Goal: Obtain resource: Download file/media

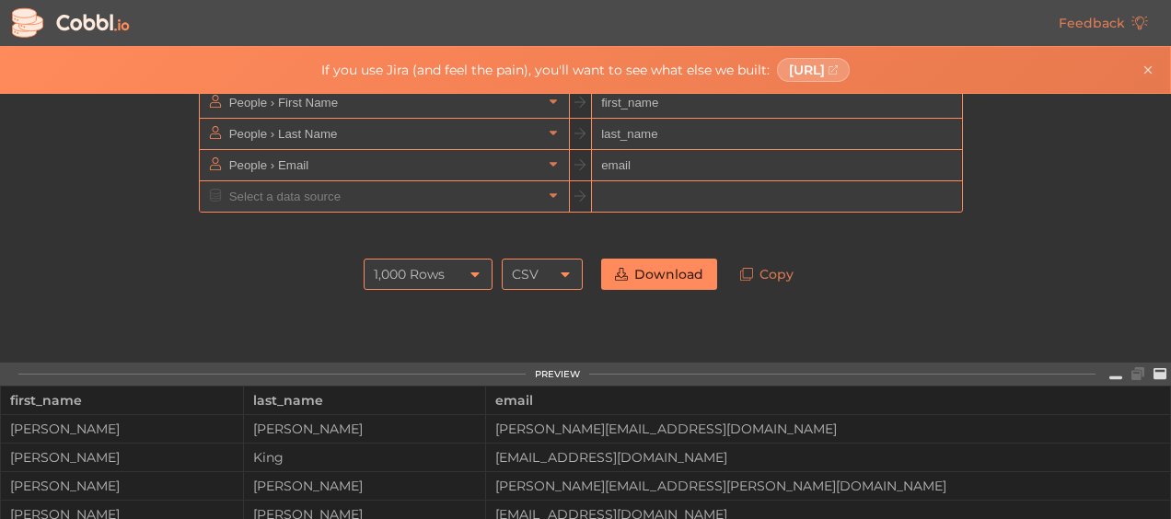
scroll to position [92, 0]
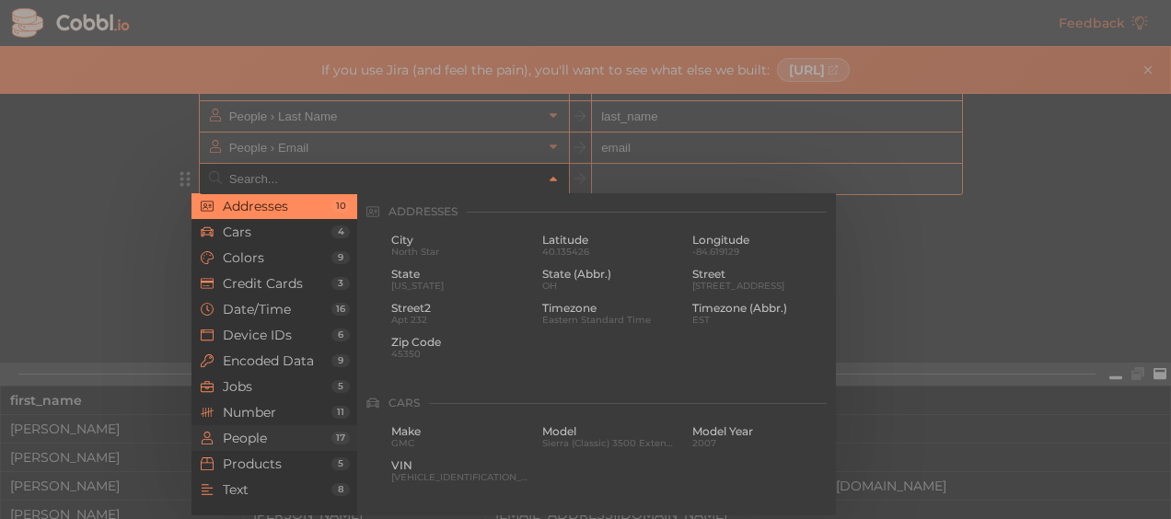
click at [261, 439] on span "People" at bounding box center [277, 438] width 109 height 15
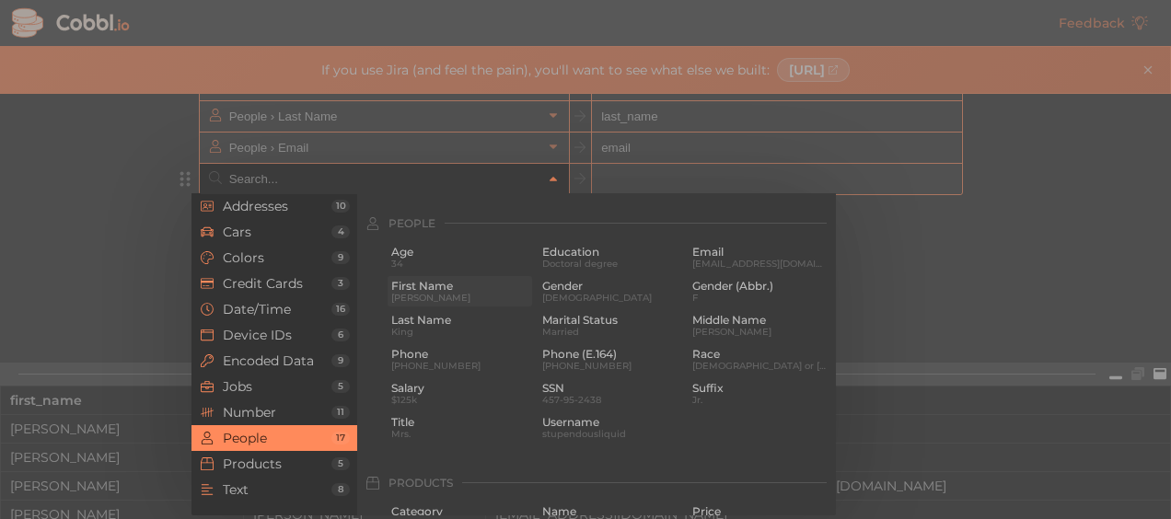
scroll to position [1419, 0]
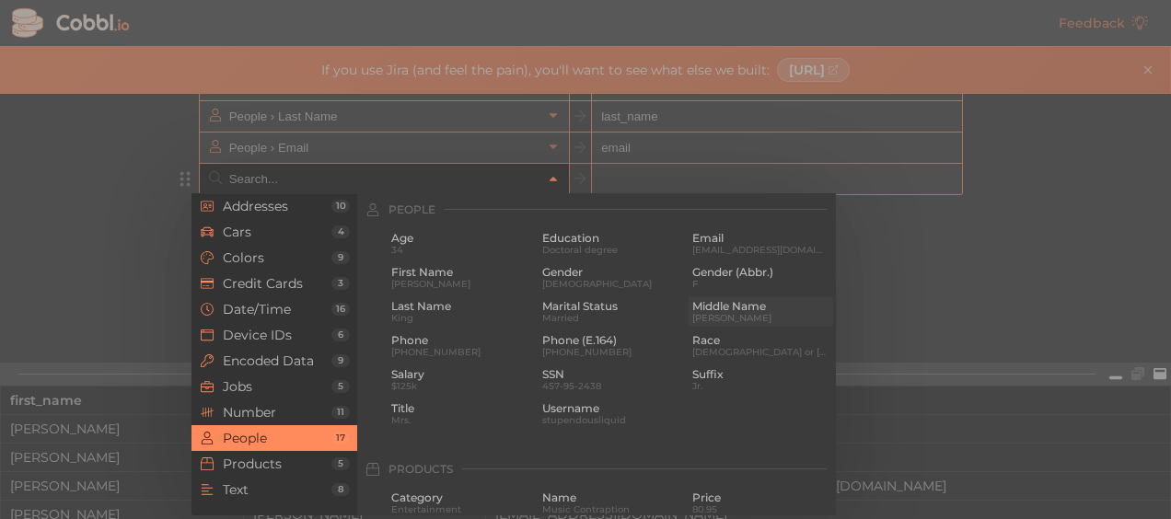
click at [713, 318] on span "[PERSON_NAME]" at bounding box center [760, 318] width 137 height 10
type input "People › Middle Name"
type input "middle_name"
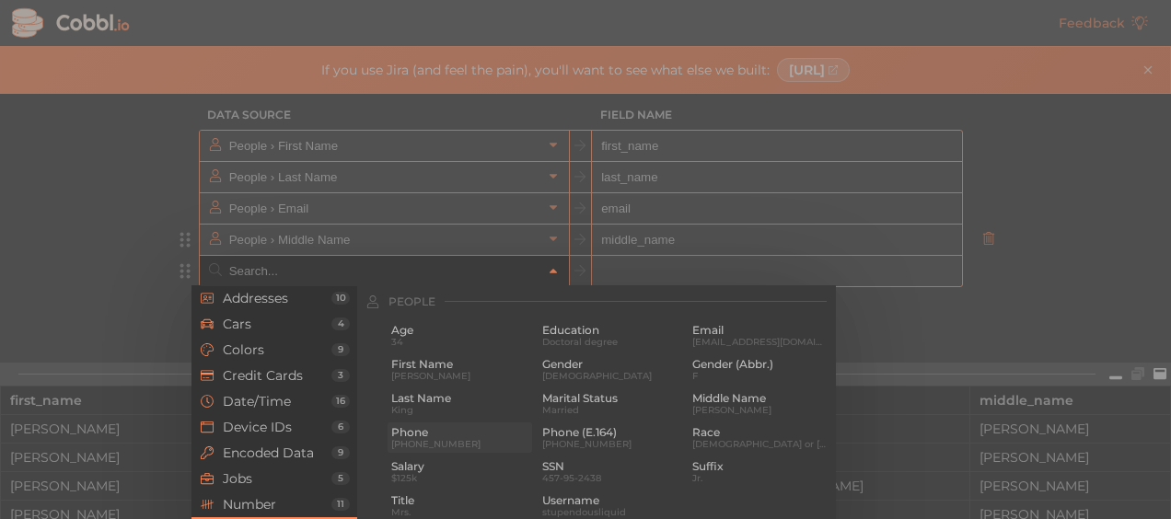
click at [438, 444] on span "[PHONE_NUMBER]" at bounding box center [459, 444] width 137 height 10
type input "People › Phone"
type input "phone"
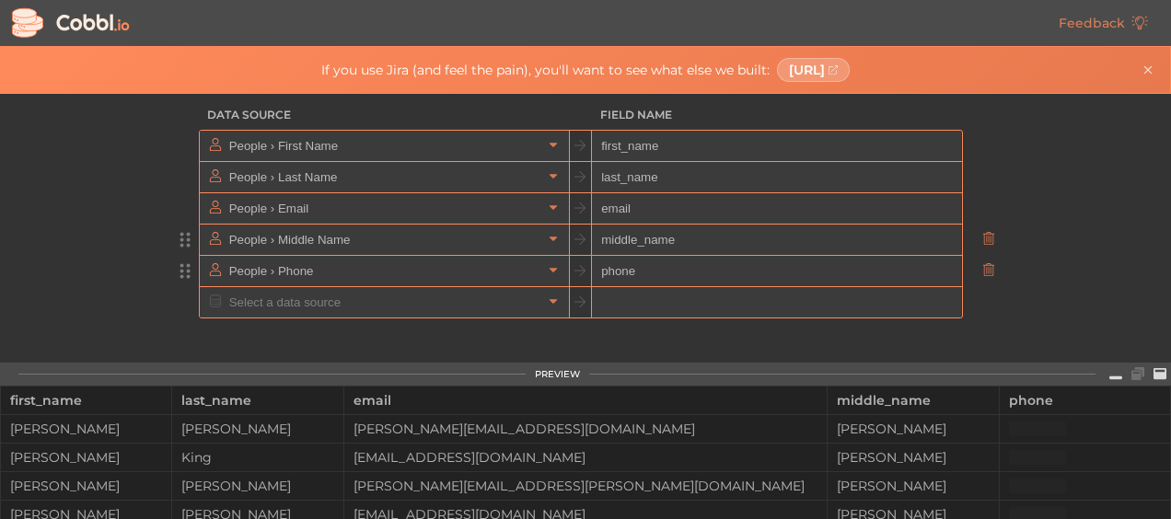
scroll to position [63, 0]
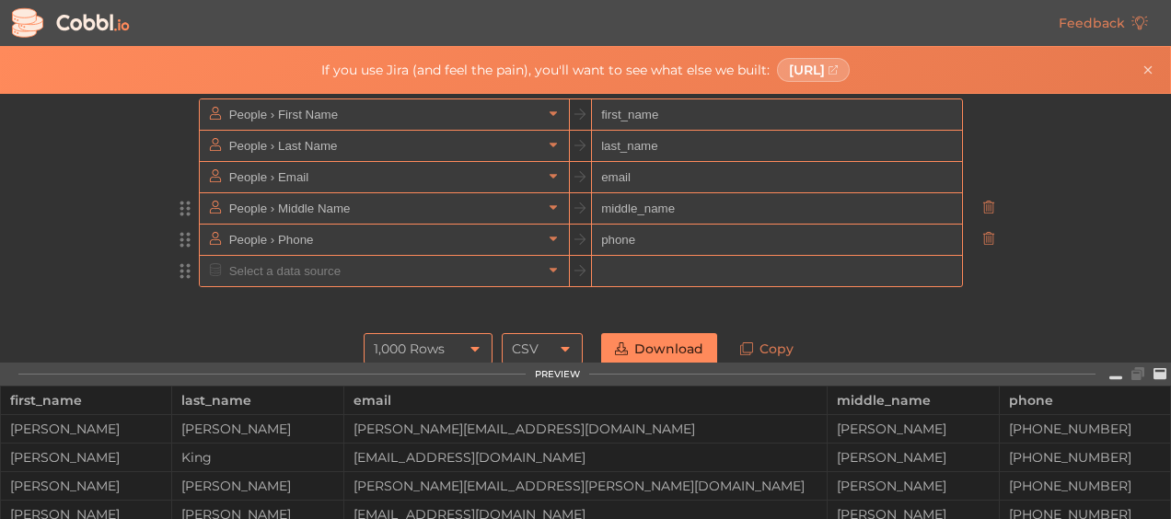
click at [282, 271] on input "text" at bounding box center [384, 271] width 318 height 30
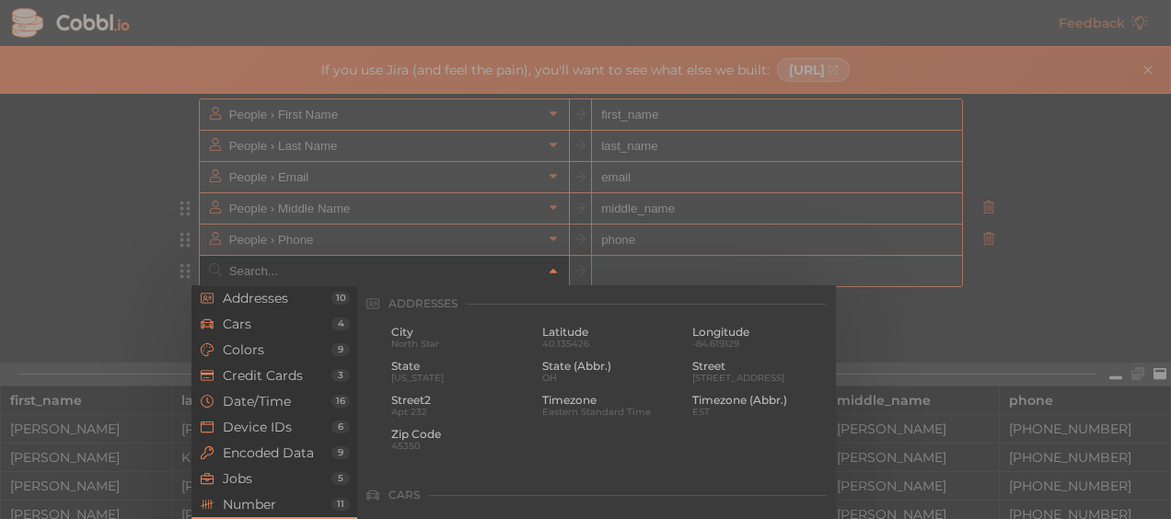
scroll to position [1419, 0]
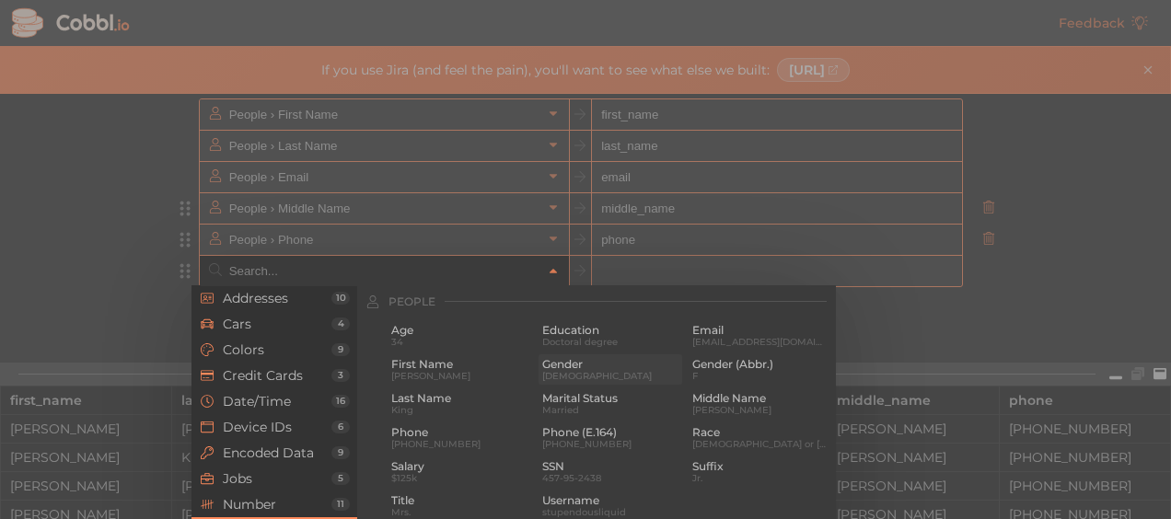
click at [563, 370] on span "Gender" at bounding box center [610, 364] width 137 height 13
type input "People › Gender"
type input "gender"
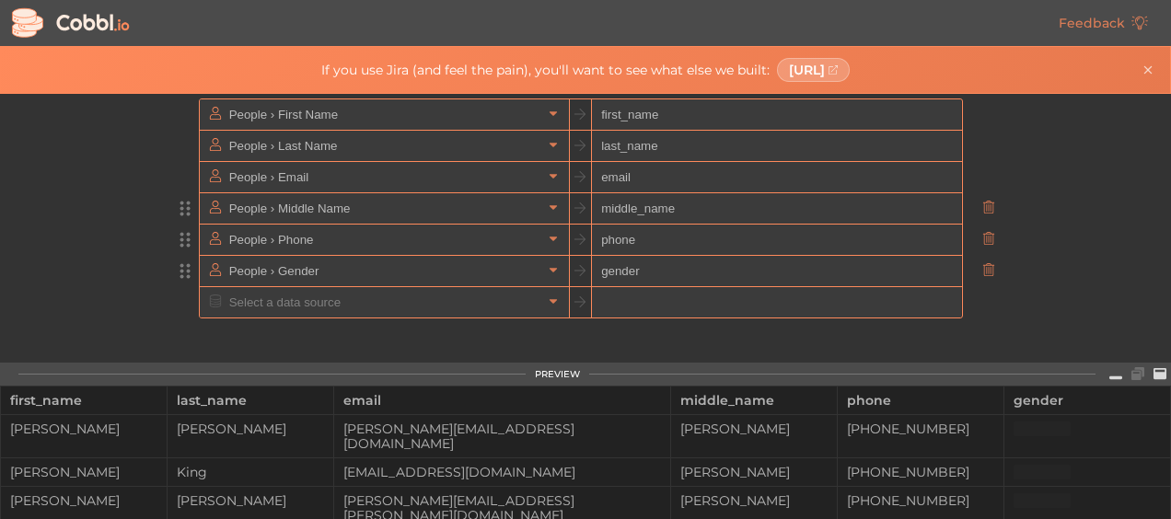
scroll to position [94, 0]
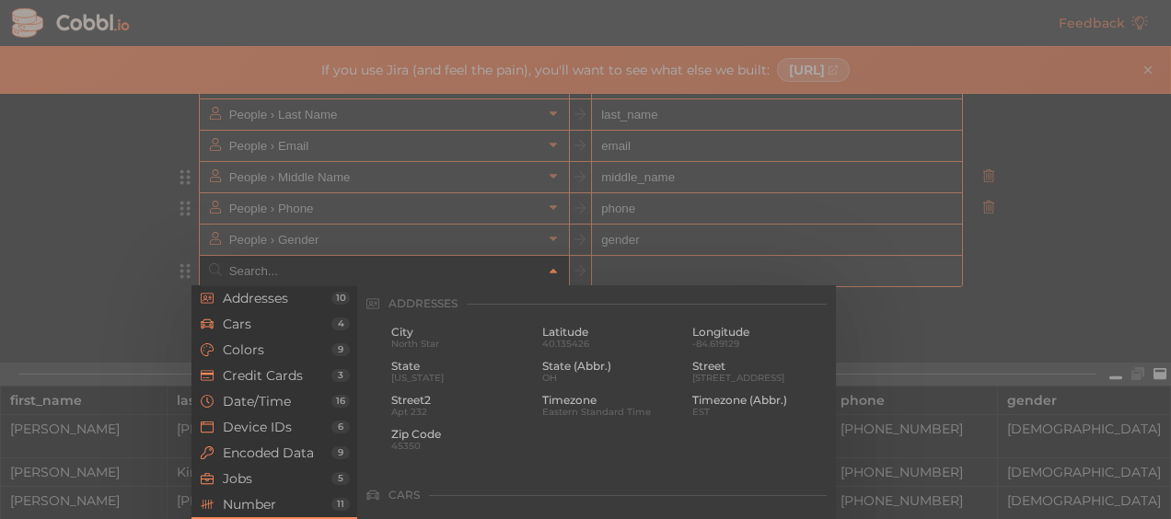
click at [244, 272] on input "text" at bounding box center [384, 271] width 318 height 30
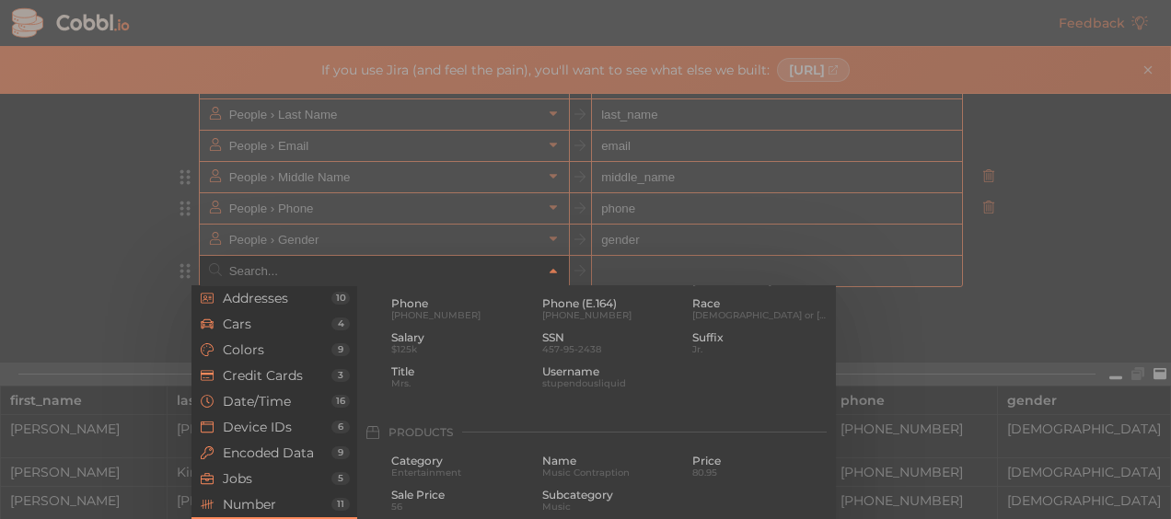
scroll to position [1604, 0]
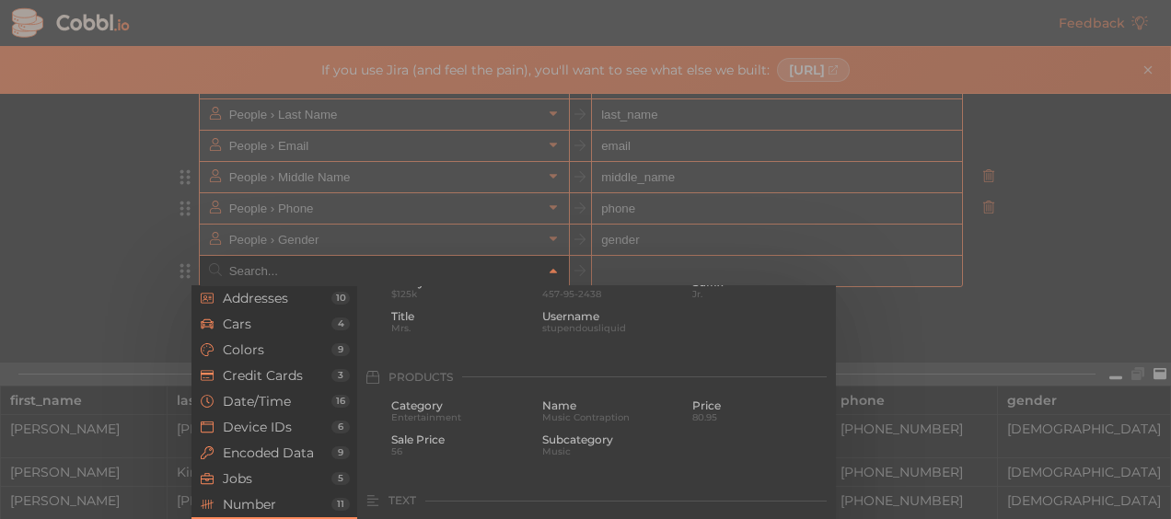
click at [980, 291] on div at bounding box center [585, 259] width 1171 height 519
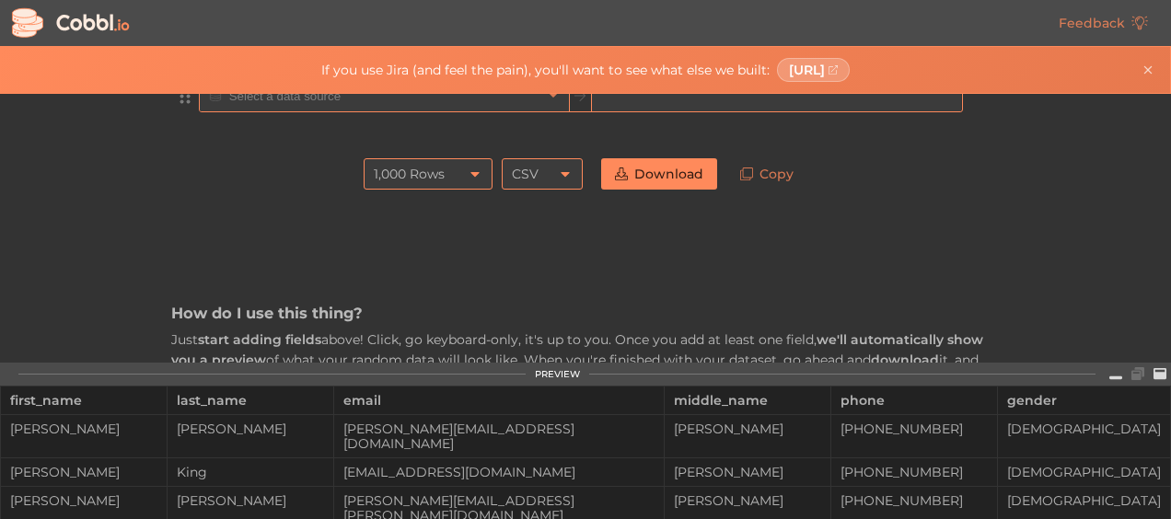
scroll to position [186, 0]
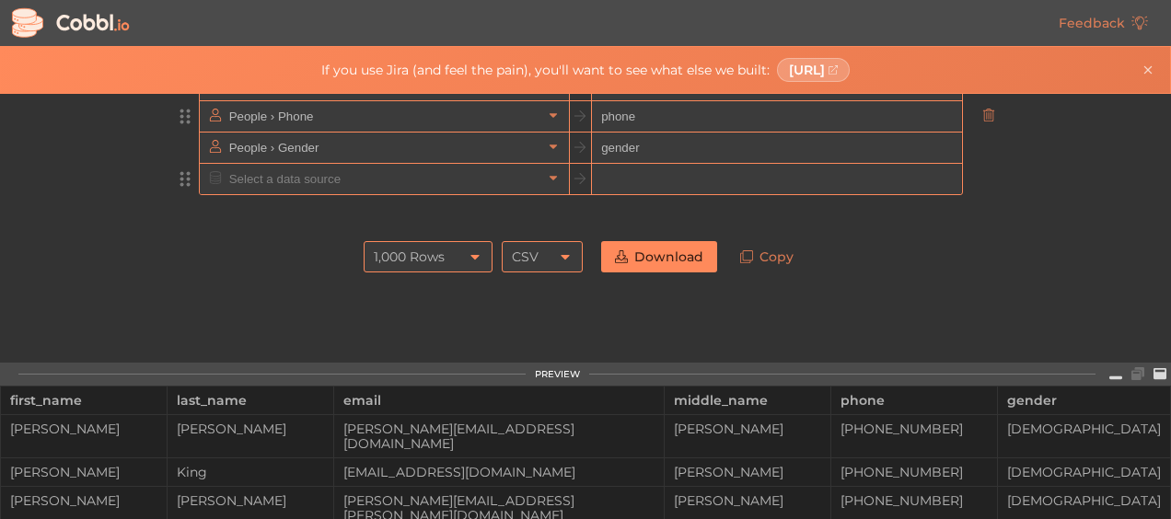
click at [400, 185] on input "text" at bounding box center [384, 179] width 318 height 30
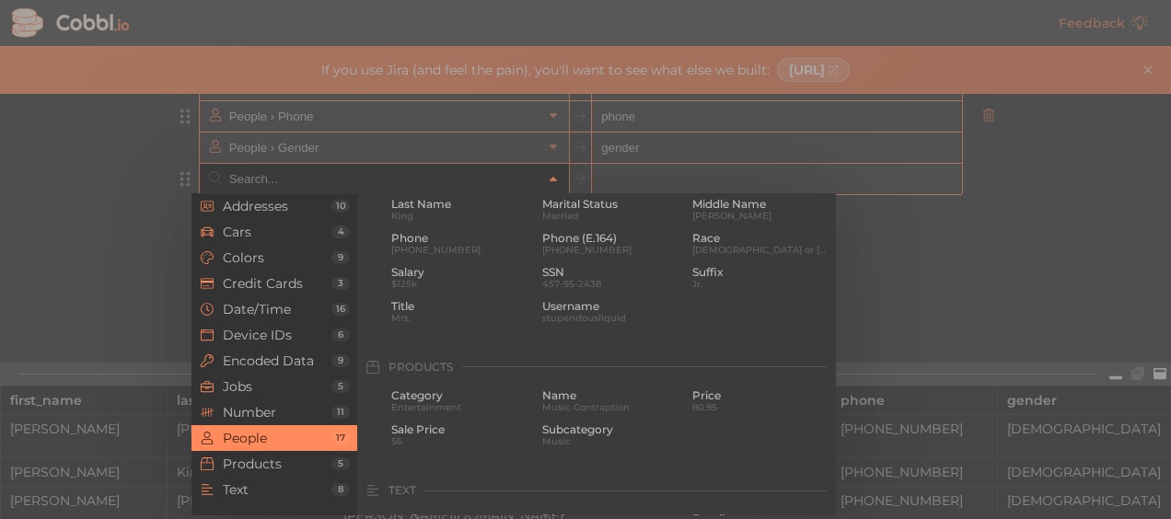
scroll to position [1419, 0]
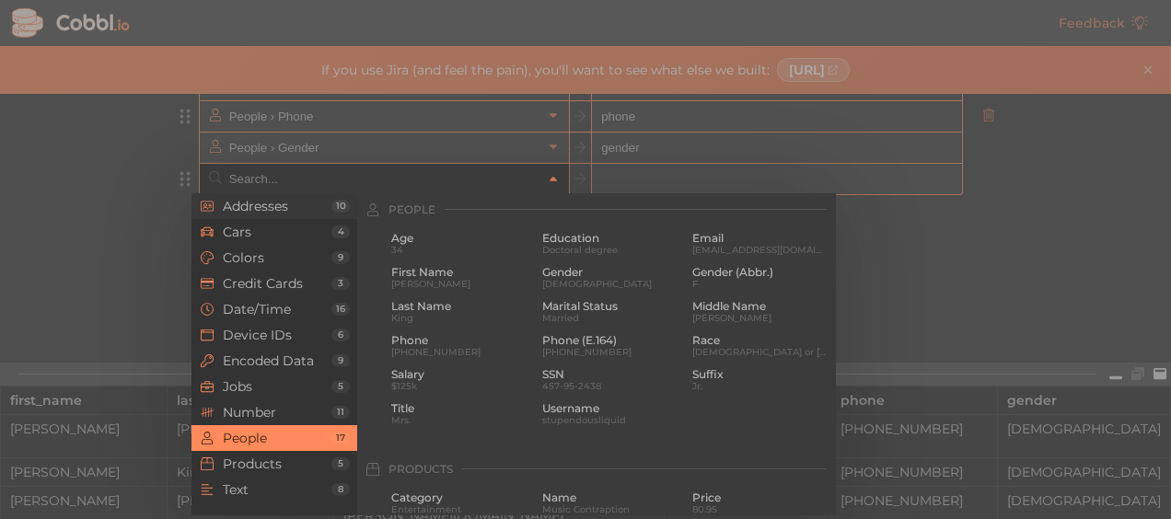
click at [280, 207] on span "Addresses" at bounding box center [277, 206] width 109 height 15
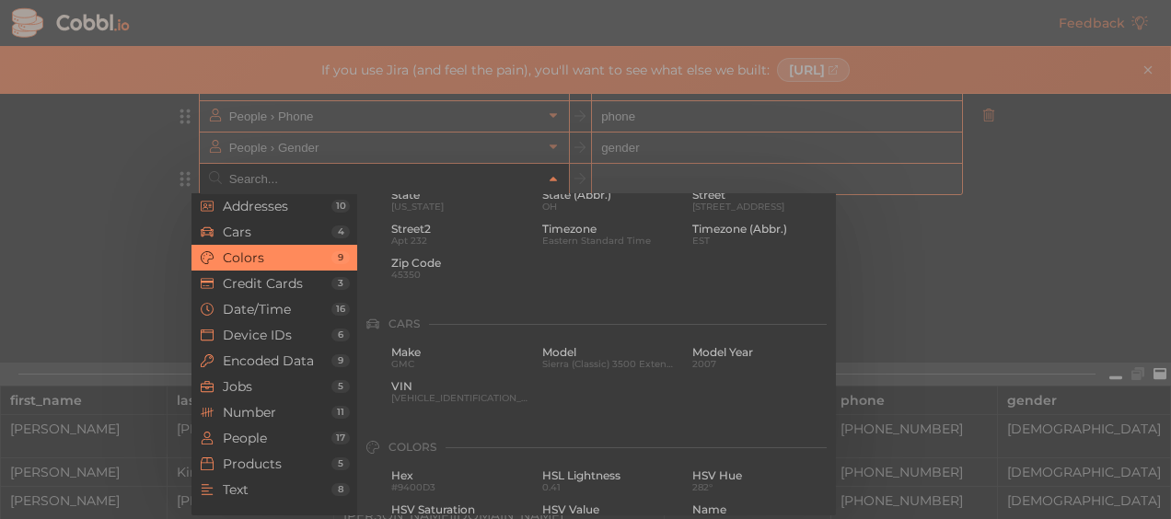
scroll to position [0, 0]
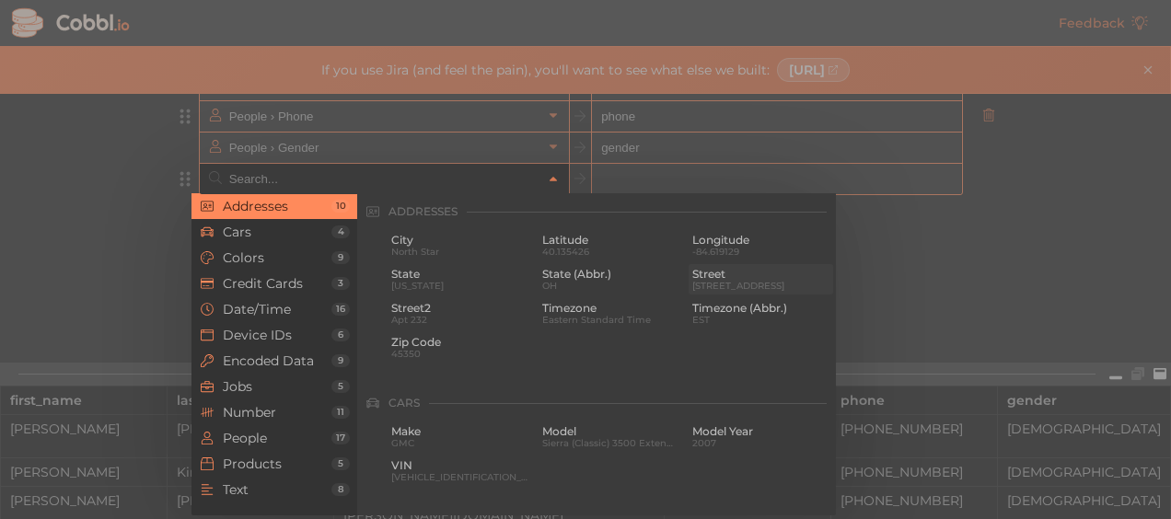
click at [703, 278] on span "Street" at bounding box center [760, 274] width 137 height 13
type input "Addresses › Street"
type input "street"
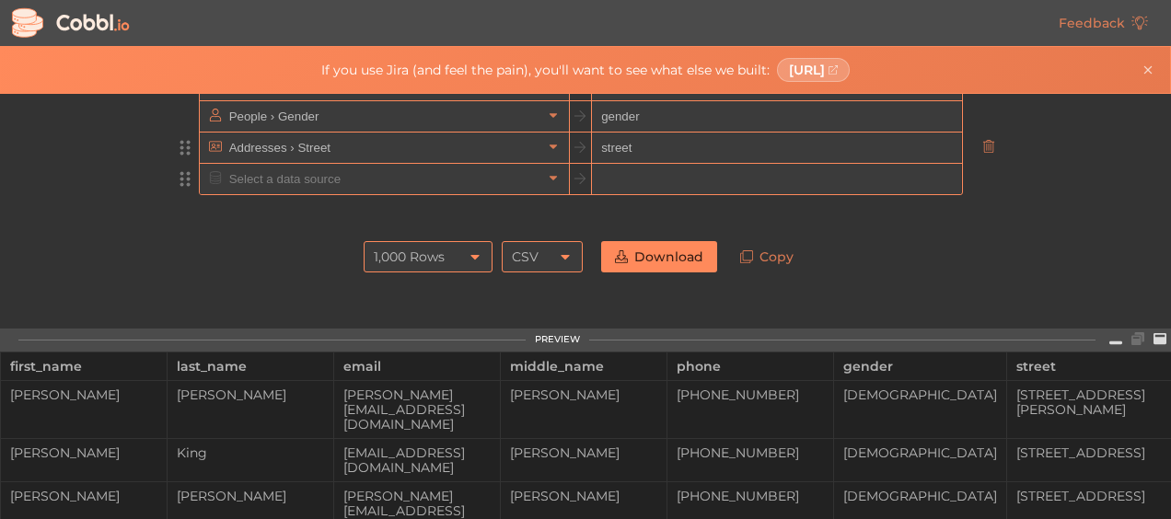
click at [284, 180] on input "text" at bounding box center [384, 179] width 318 height 30
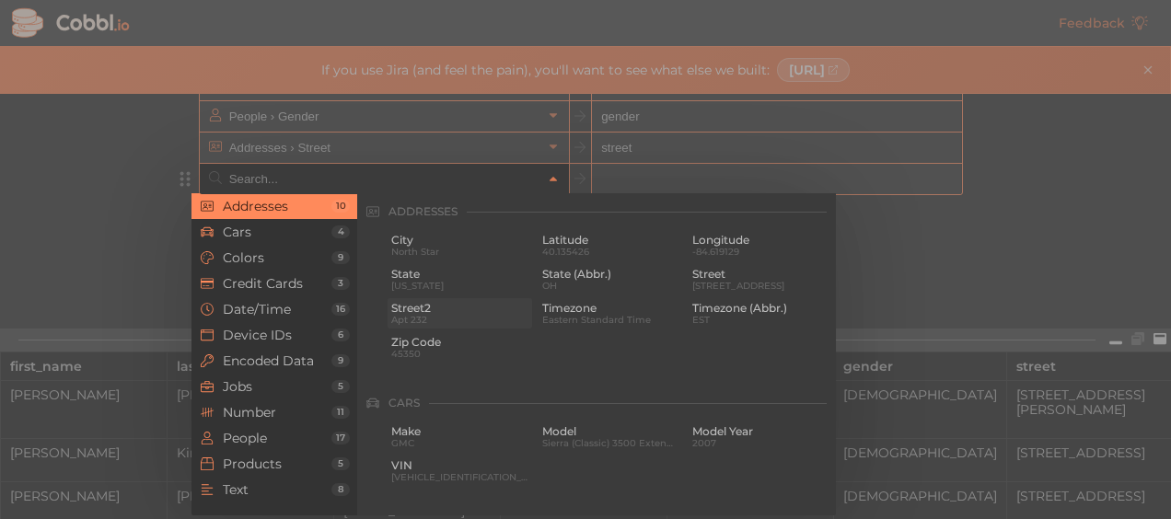
click at [430, 313] on span "Street2" at bounding box center [459, 308] width 137 height 13
type input "Addresses › Street2"
type input "street2"
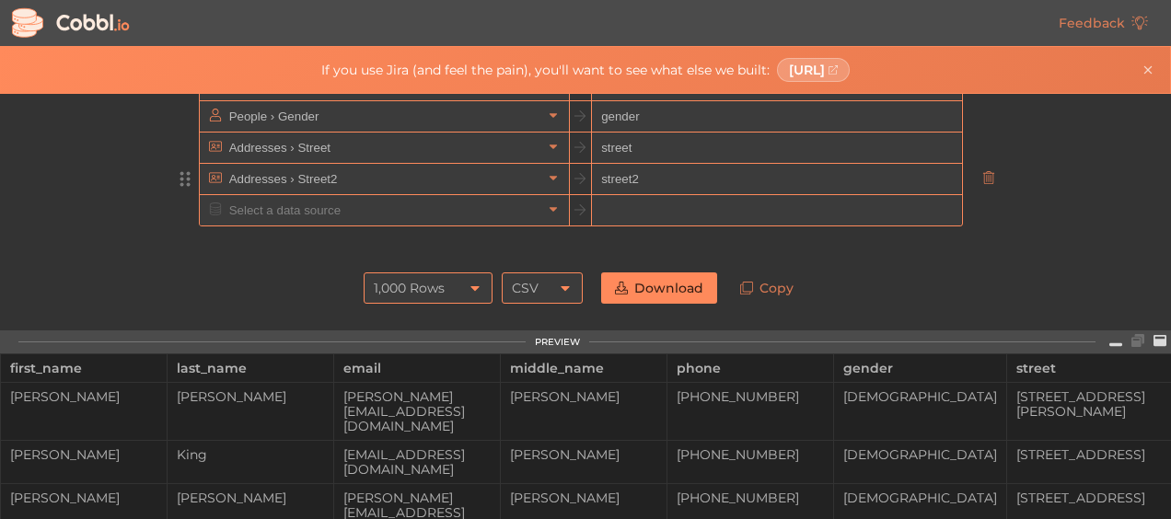
scroll to position [249, 0]
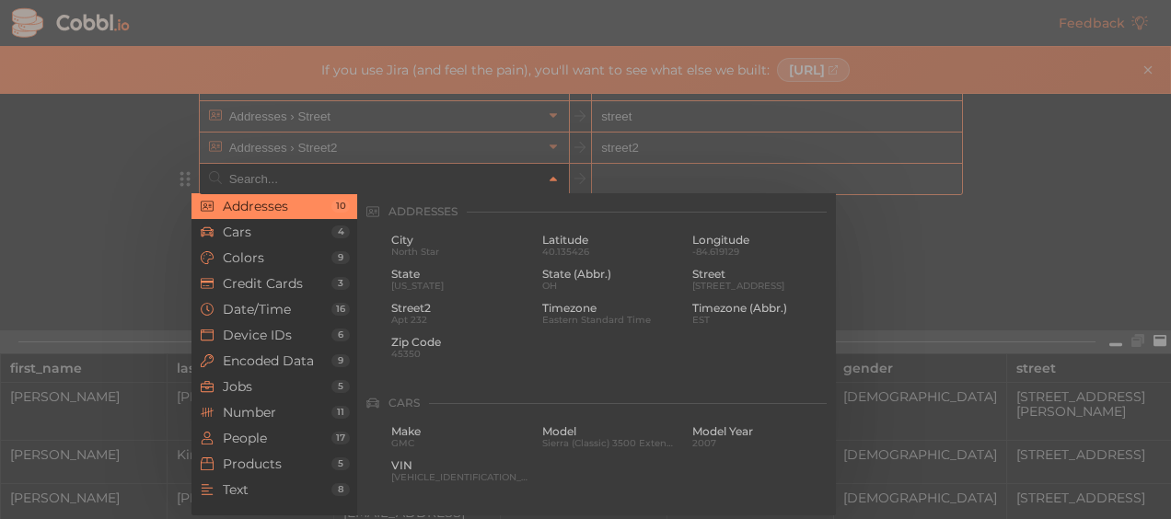
click at [282, 180] on input "text" at bounding box center [384, 179] width 318 height 30
click at [453, 242] on span "City" at bounding box center [459, 240] width 137 height 13
type input "Addresses › City"
type input "city"
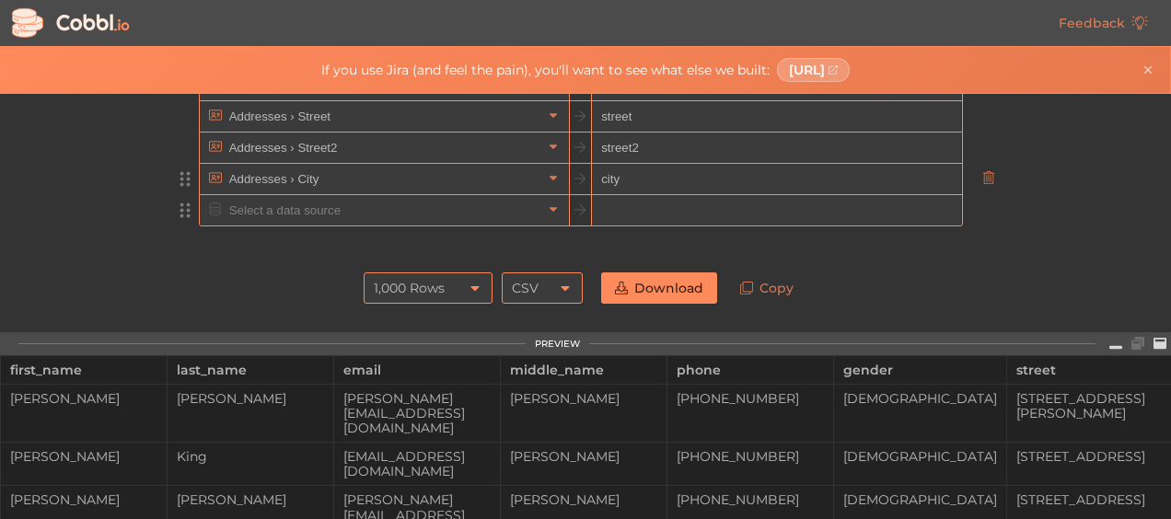
scroll to position [280, 0]
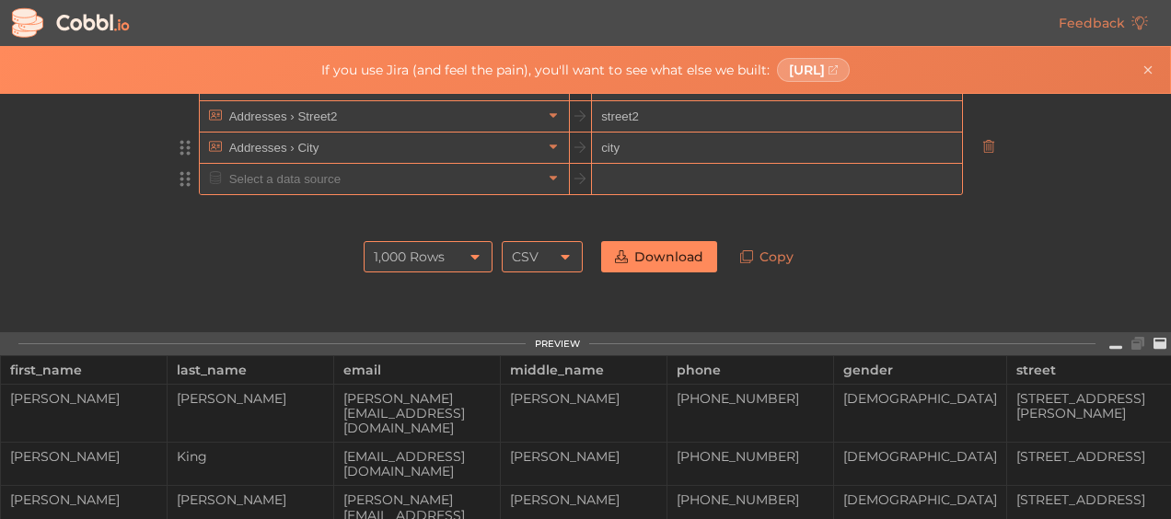
click at [254, 175] on input "text" at bounding box center [384, 179] width 318 height 30
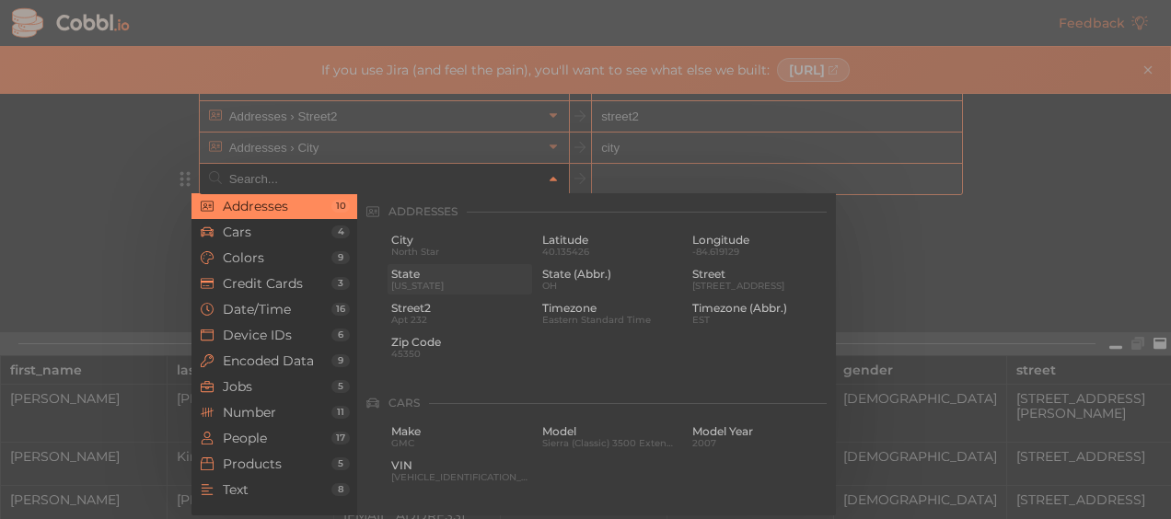
click at [425, 272] on span "State" at bounding box center [459, 274] width 137 height 13
type input "Addresses › State"
type input "state"
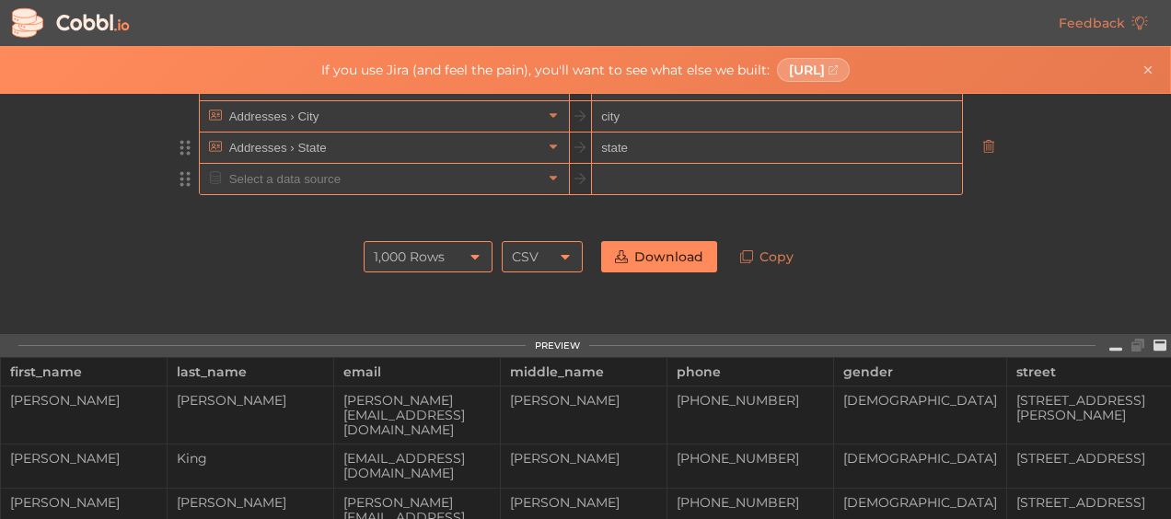
click at [280, 187] on input "text" at bounding box center [384, 179] width 318 height 30
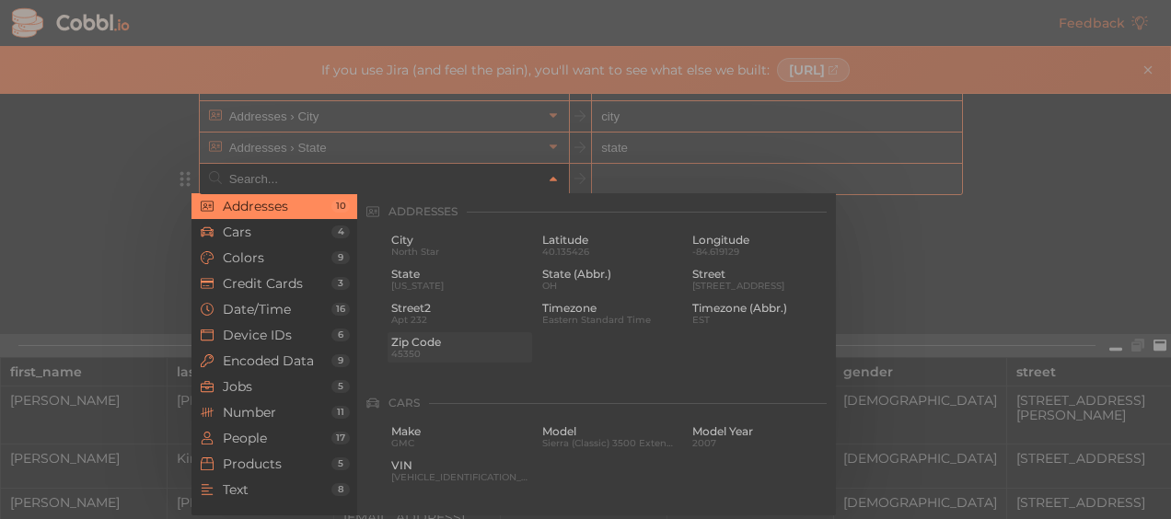
click at [419, 342] on span "Zip Code" at bounding box center [459, 342] width 137 height 13
type input "Addresses › Zip Code"
type input "zip"
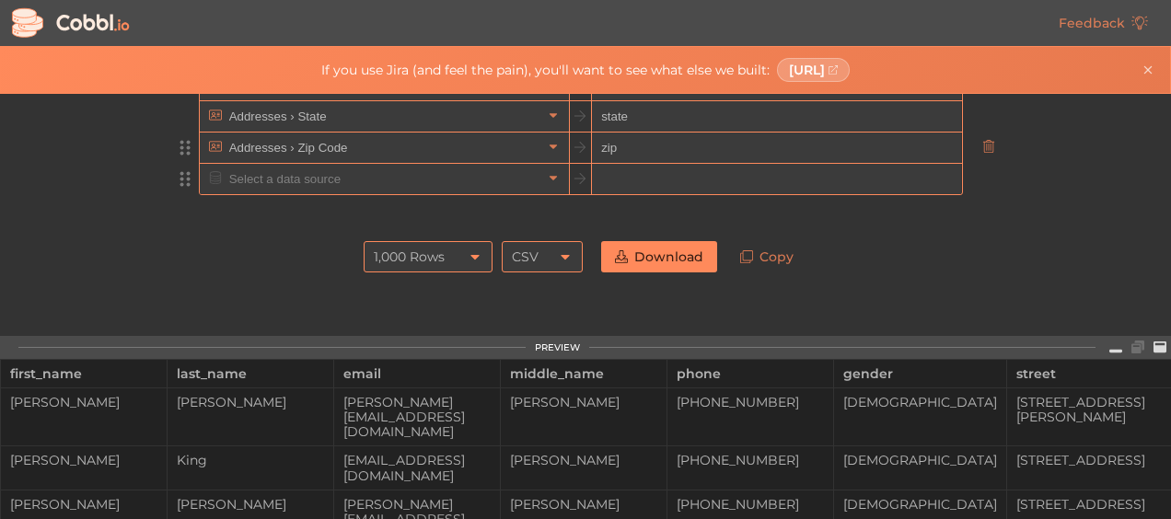
click at [252, 175] on input "text" at bounding box center [384, 179] width 318 height 30
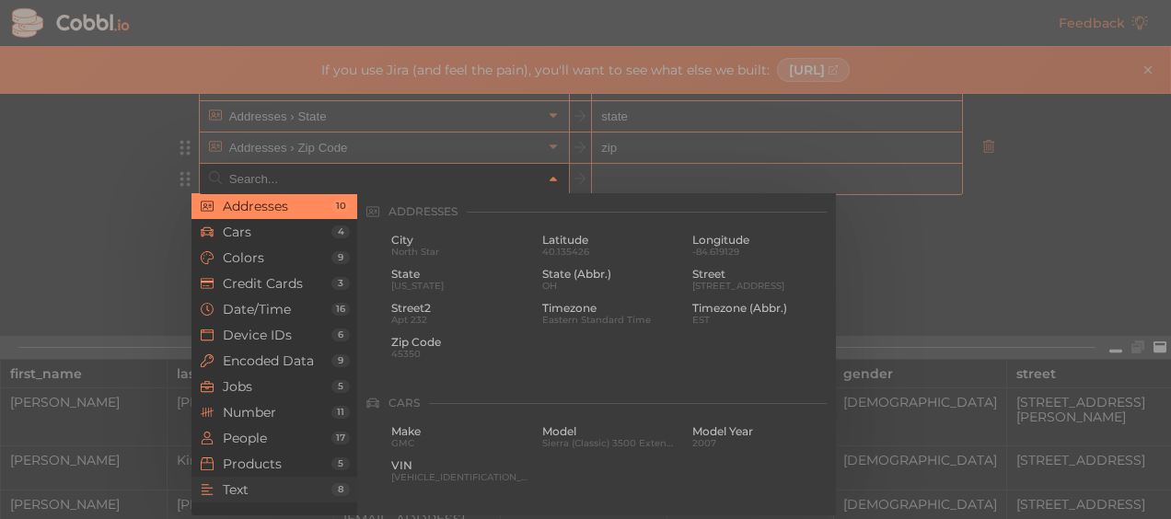
click at [243, 491] on span "Text" at bounding box center [277, 489] width 109 height 15
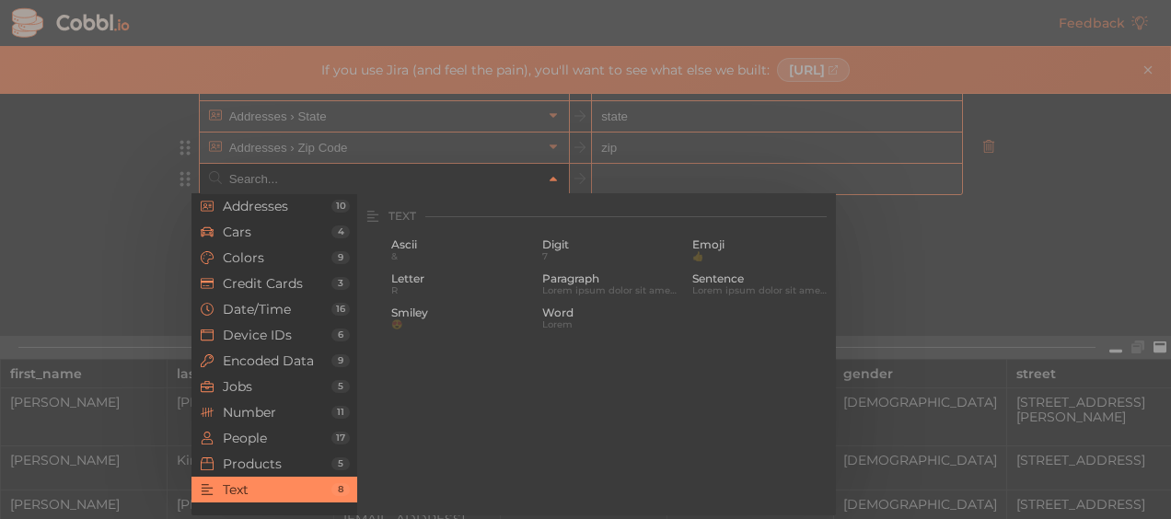
scroll to position [1804, 0]
click at [241, 458] on span "Products" at bounding box center [277, 464] width 109 height 15
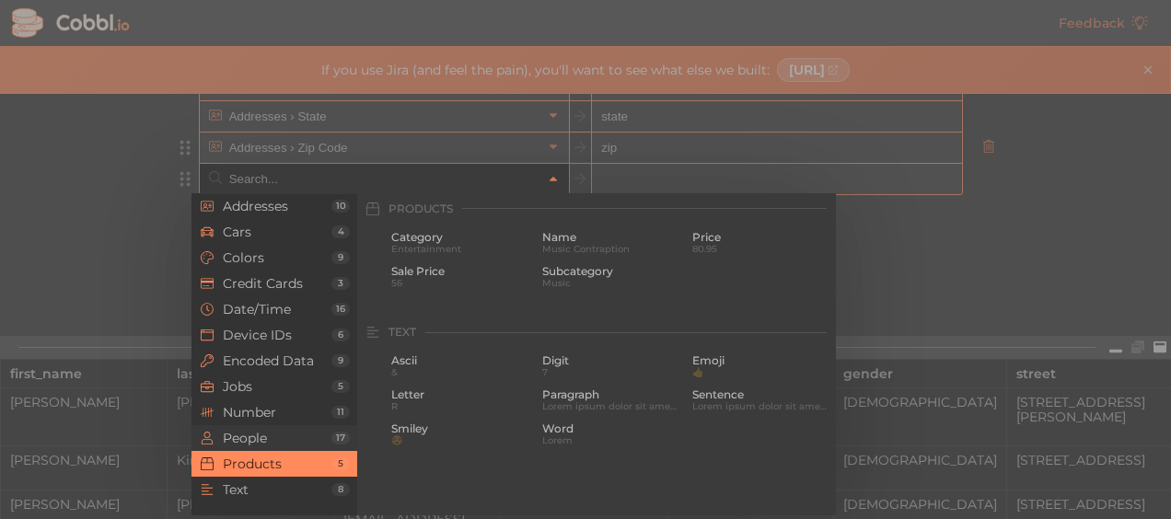
click at [261, 429] on li "People 17" at bounding box center [274, 438] width 166 height 26
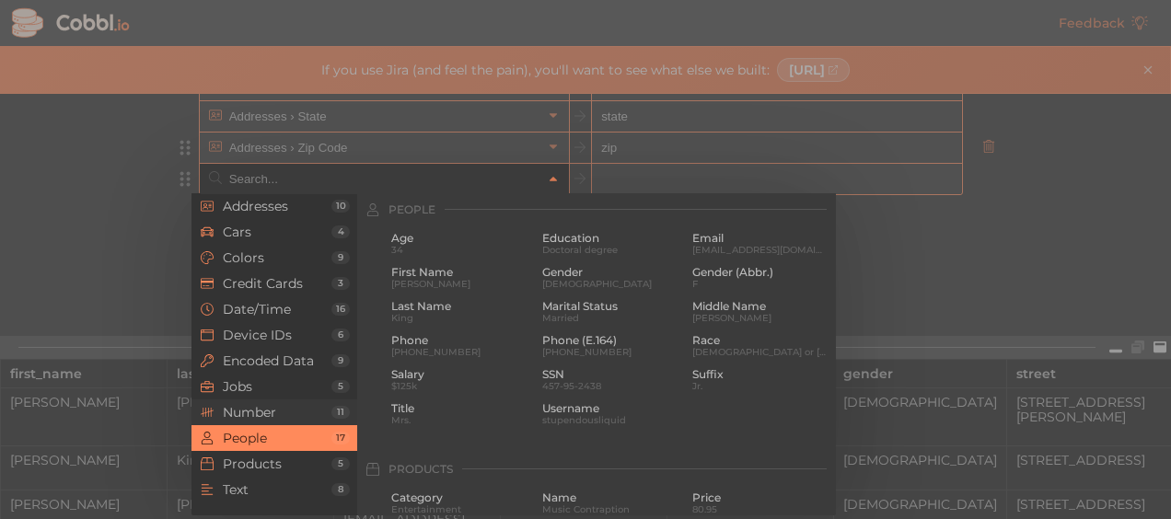
click at [261, 411] on span "Number" at bounding box center [277, 412] width 109 height 15
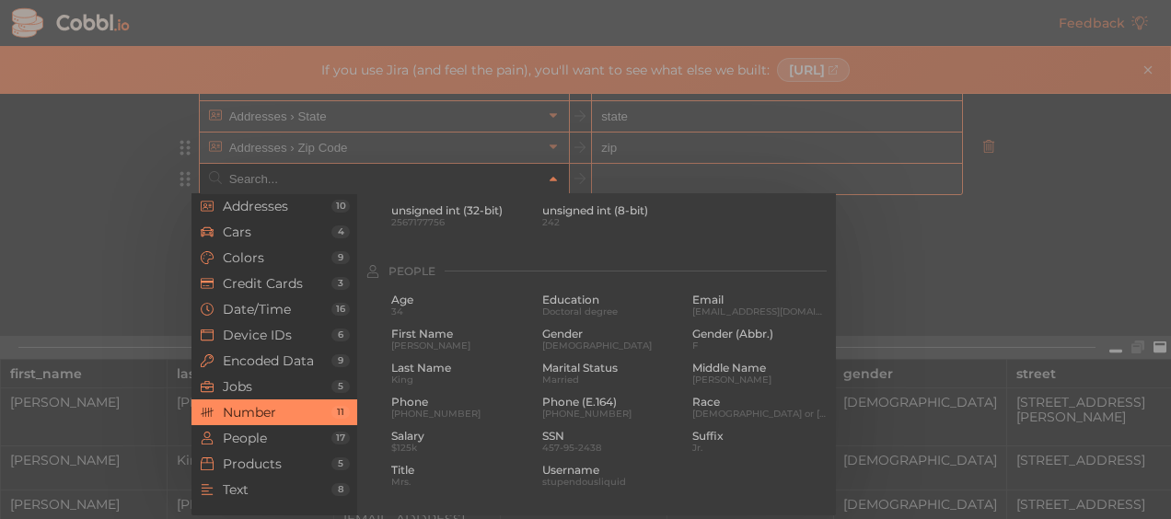
scroll to position [1228, 0]
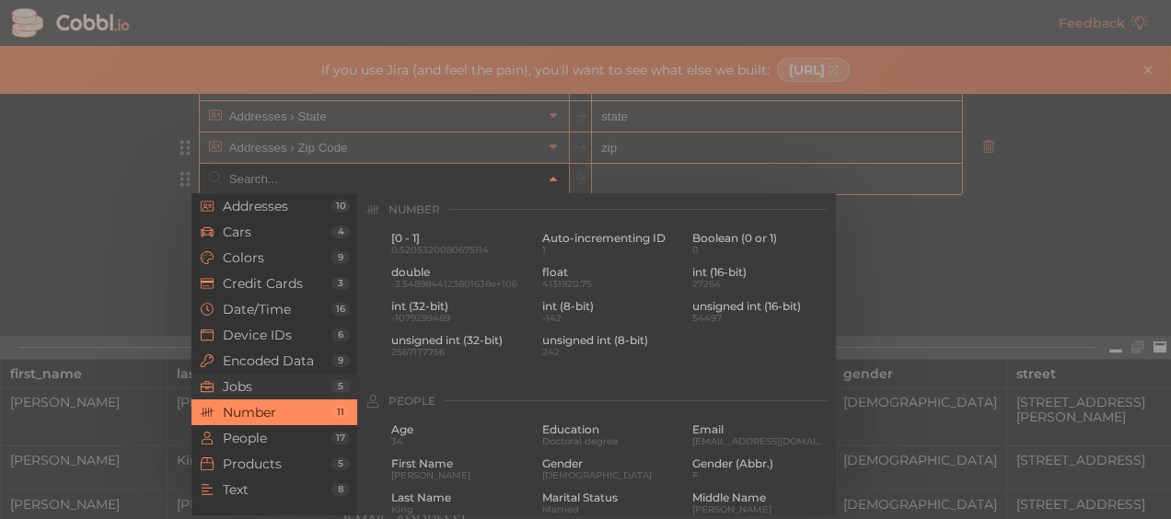
click at [252, 374] on li "Jobs 5" at bounding box center [274, 387] width 166 height 26
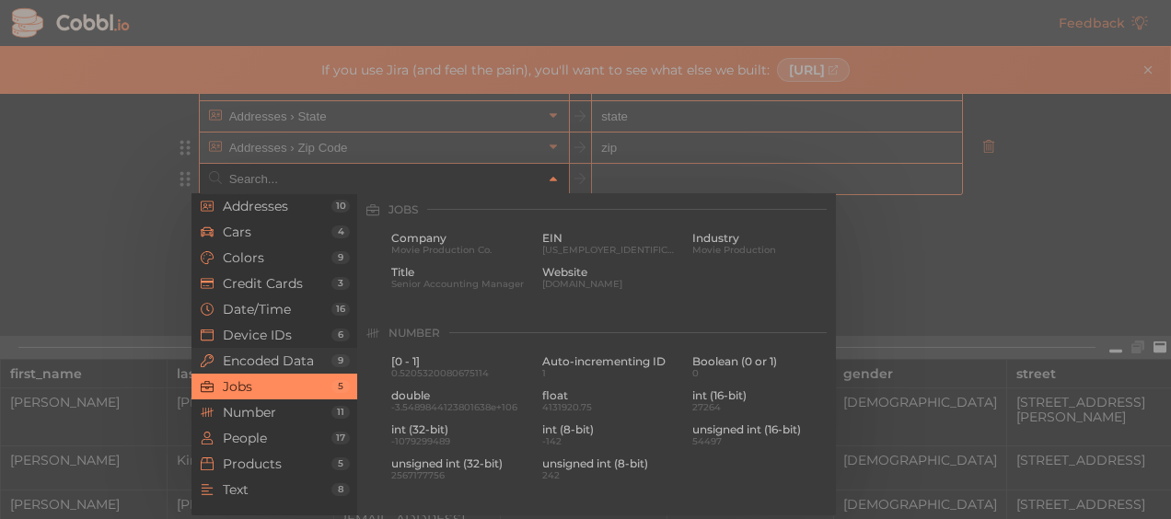
click at [254, 358] on span "Encoded Data" at bounding box center [277, 360] width 109 height 15
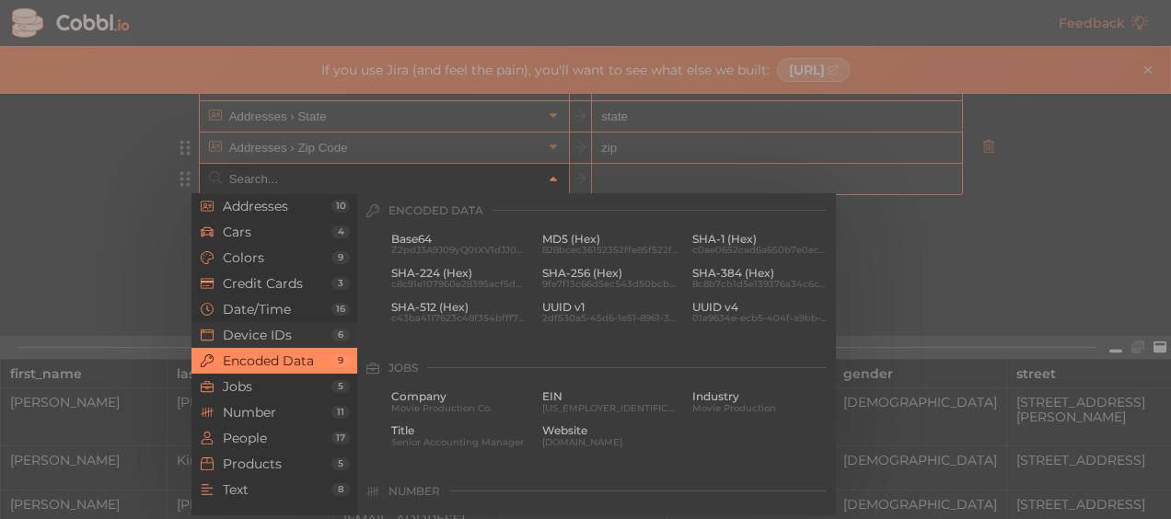
click at [254, 330] on span "Device IDs" at bounding box center [277, 335] width 109 height 15
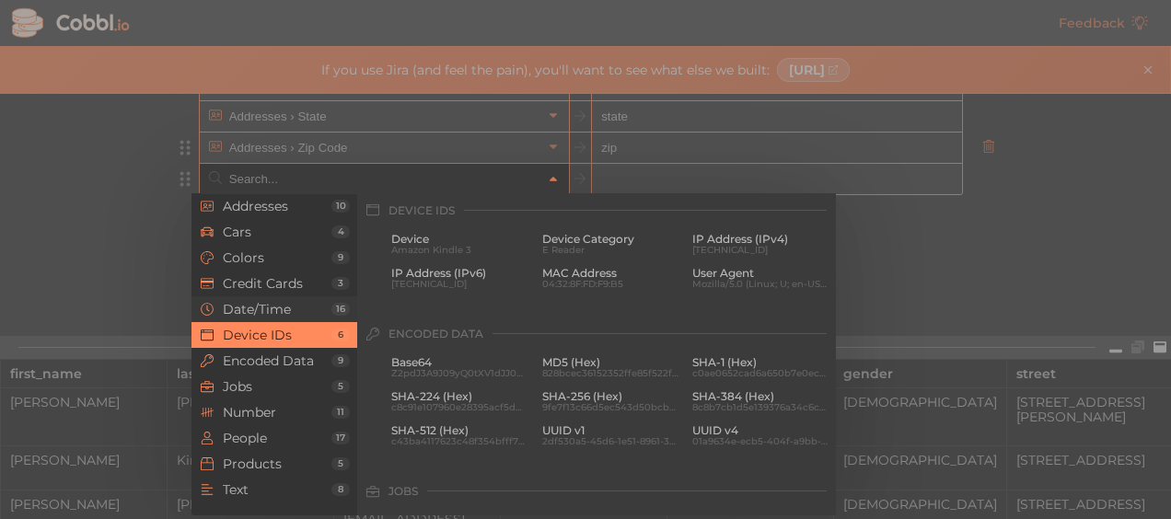
click at [254, 311] on span "Date/Time" at bounding box center [277, 309] width 109 height 15
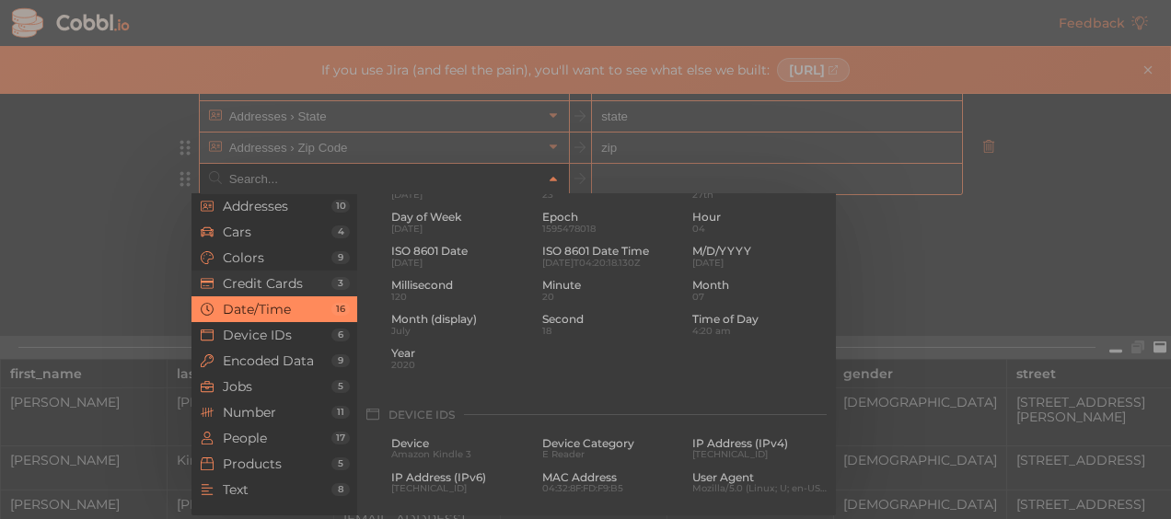
scroll to position [563, 0]
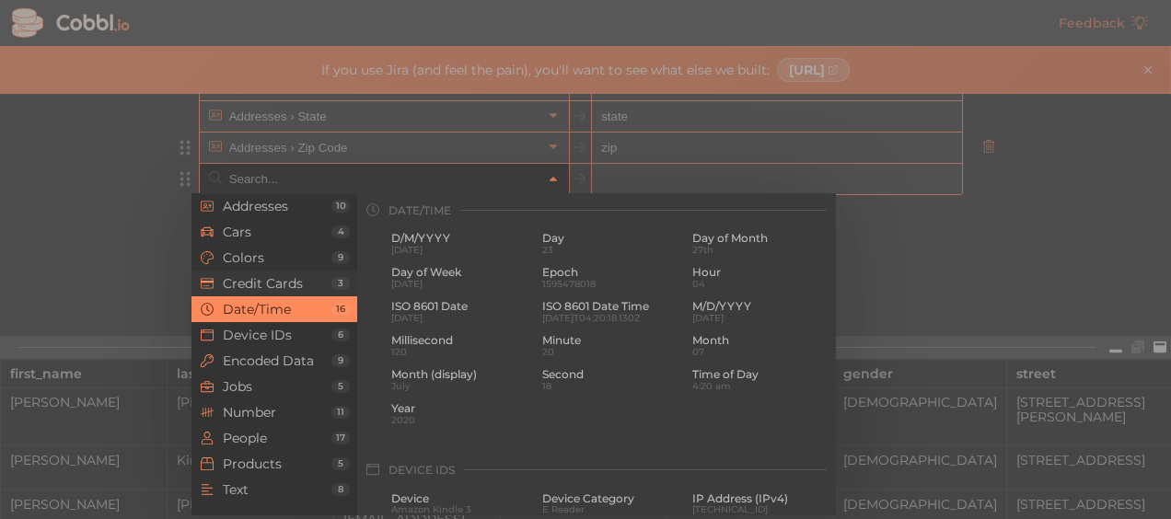
click at [255, 287] on span "Credit Cards" at bounding box center [277, 283] width 109 height 15
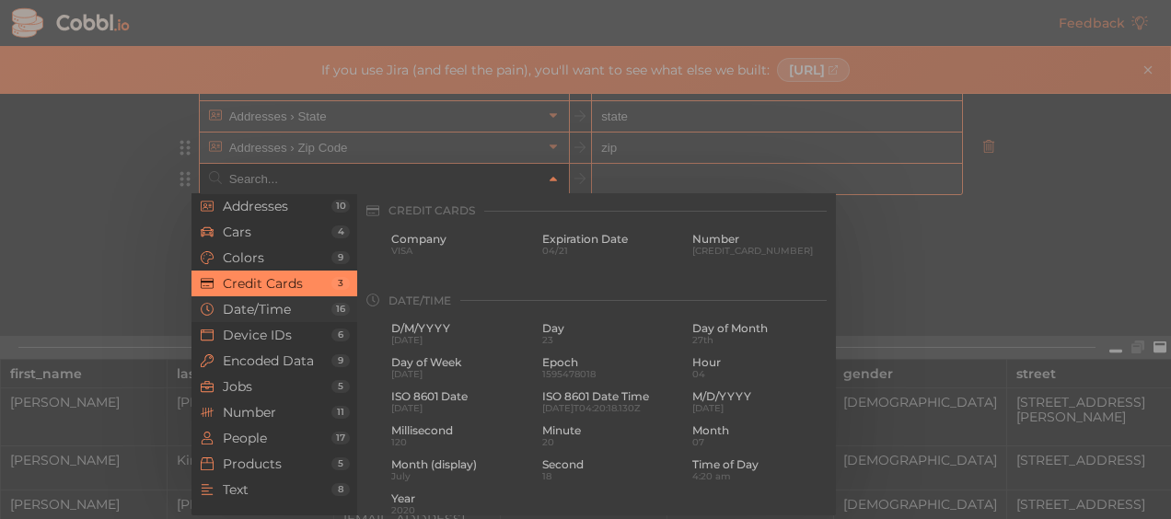
click at [260, 309] on span "Date/Time" at bounding box center [277, 309] width 109 height 15
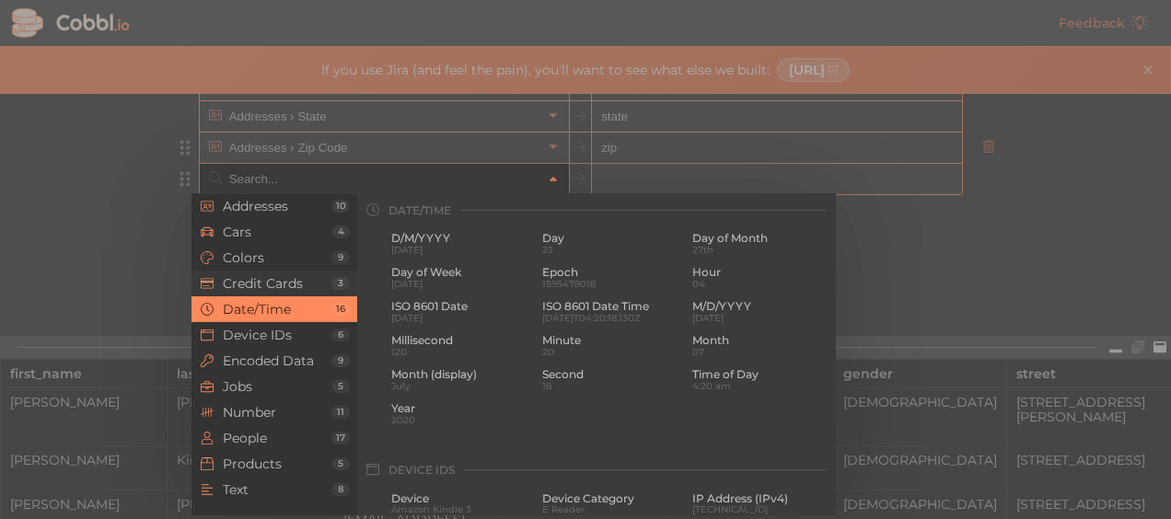
click at [250, 281] on span "Credit Cards" at bounding box center [277, 283] width 109 height 15
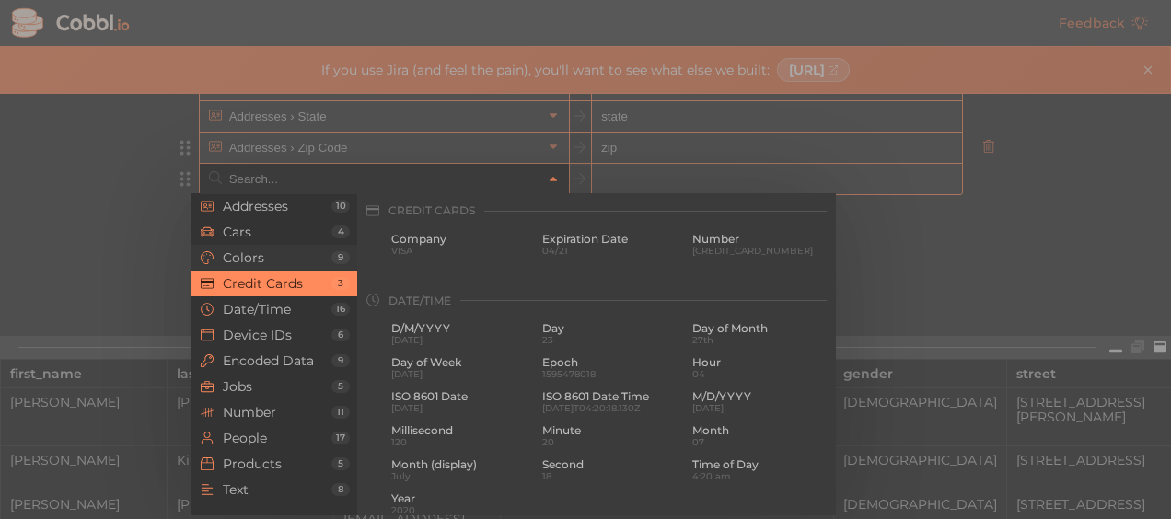
click at [253, 256] on span "Colors" at bounding box center [277, 257] width 109 height 15
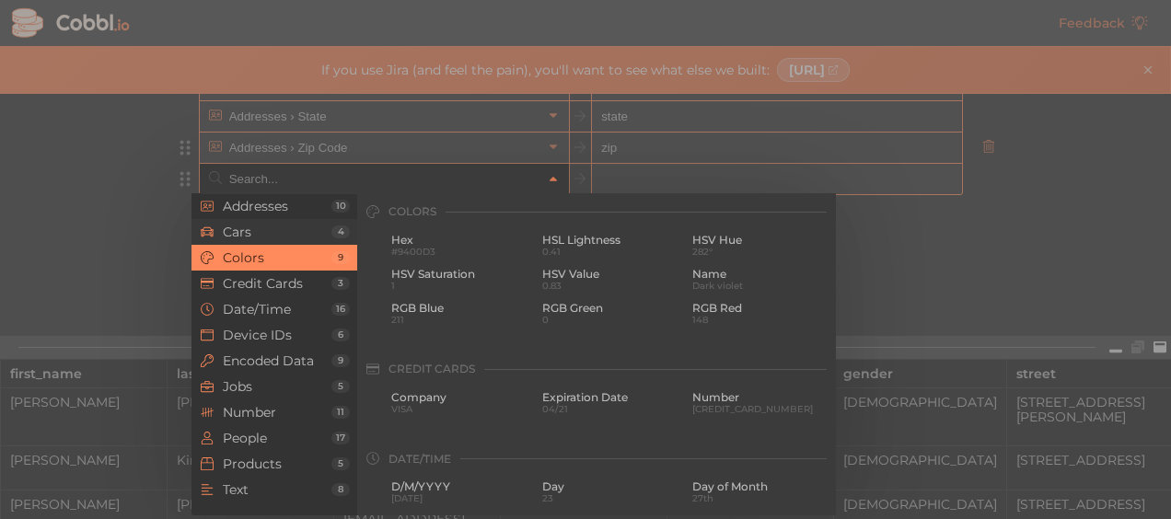
click at [261, 232] on span "Cars" at bounding box center [277, 232] width 109 height 15
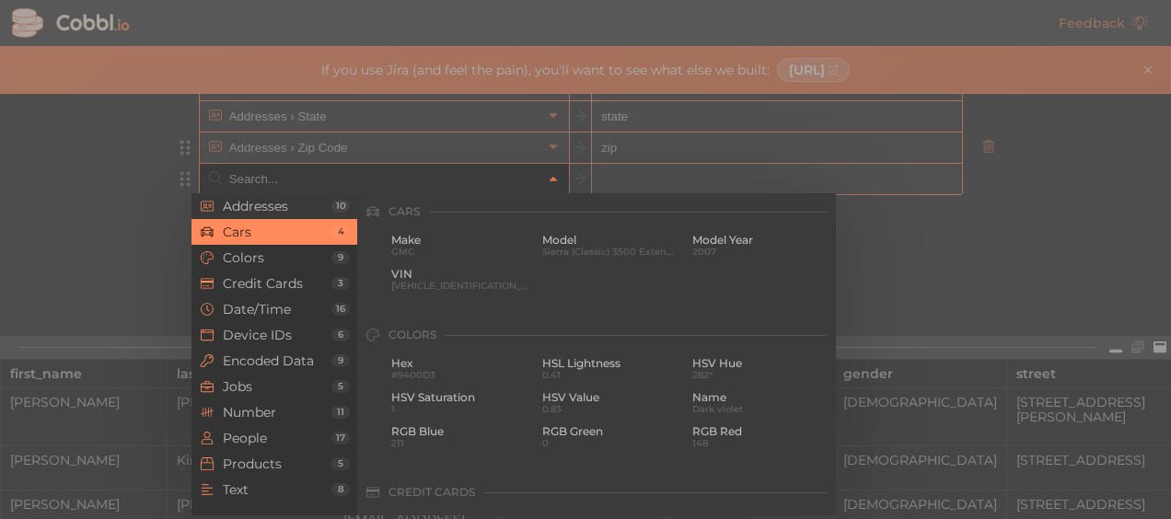
click at [272, 205] on span "Addresses" at bounding box center [277, 206] width 109 height 15
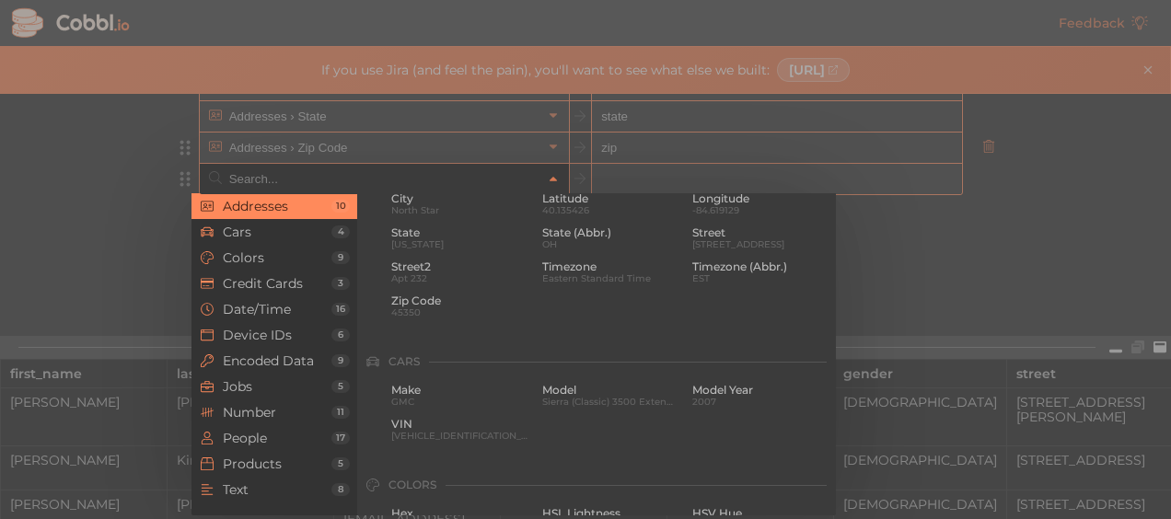
scroll to position [0, 0]
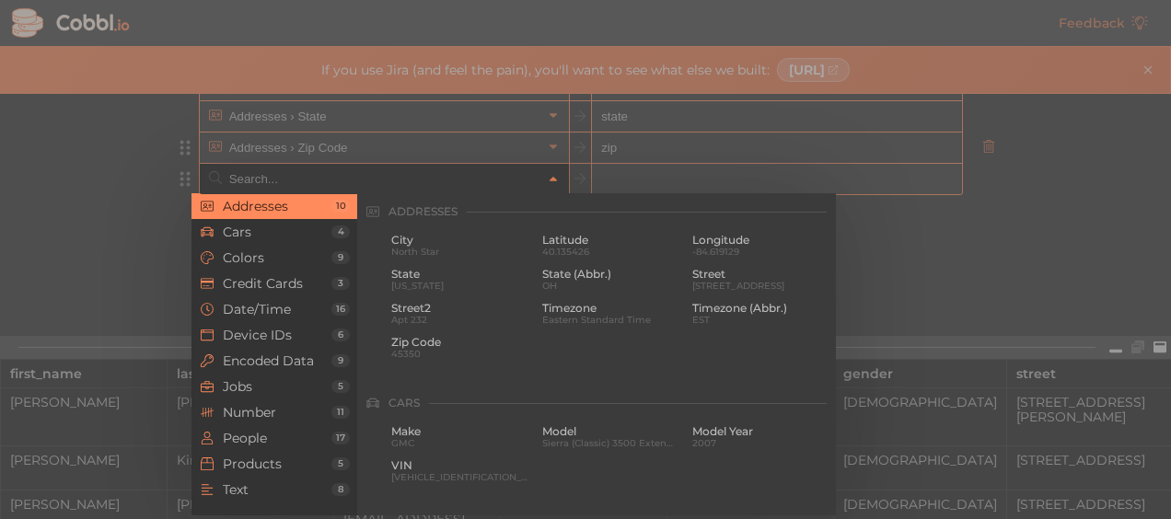
click at [123, 204] on div at bounding box center [585, 259] width 1171 height 519
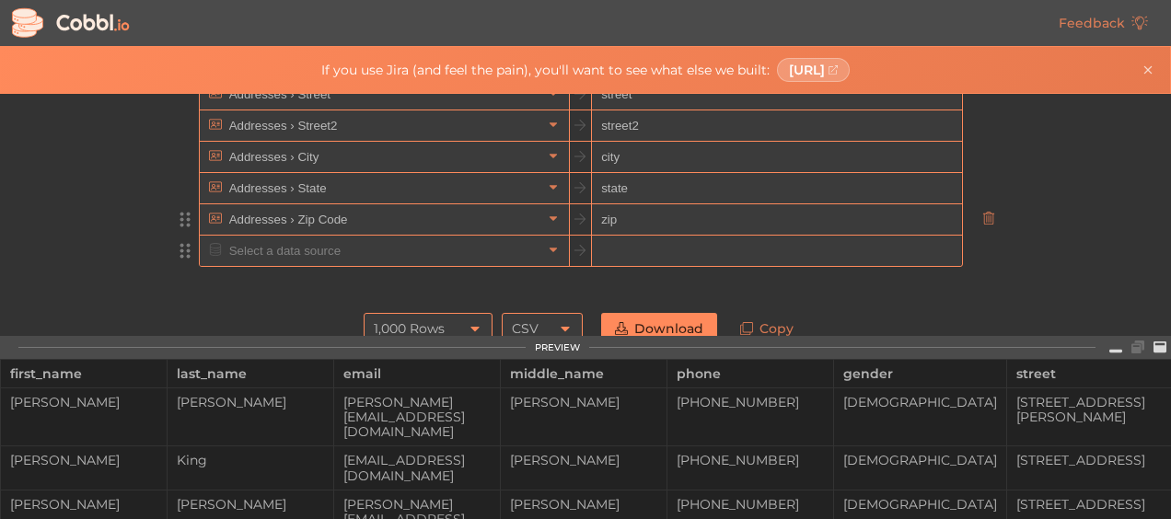
scroll to position [276, 0]
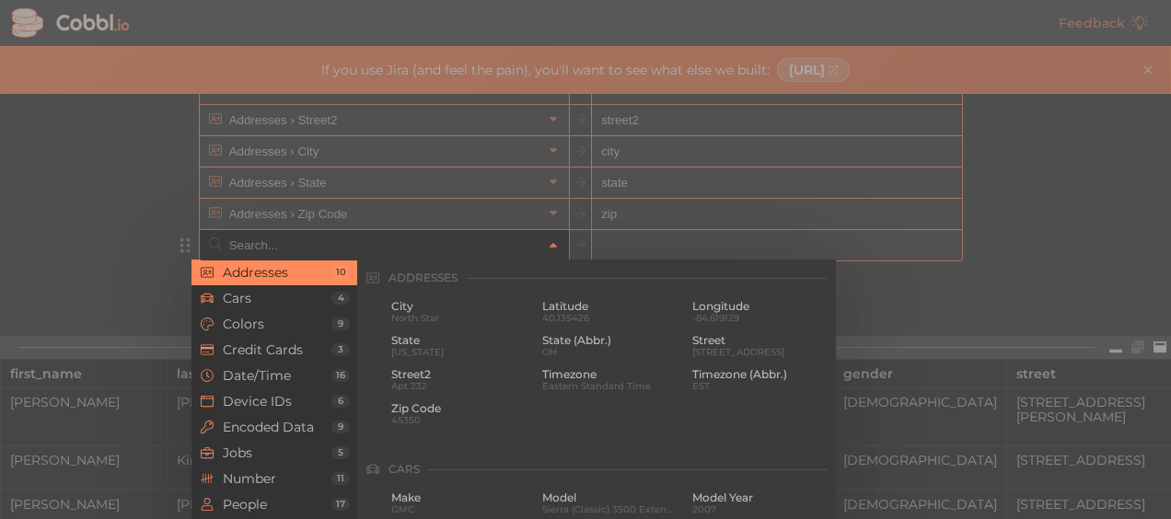
click at [261, 241] on input "text" at bounding box center [384, 245] width 318 height 30
click at [66, 260] on div at bounding box center [585, 259] width 1171 height 519
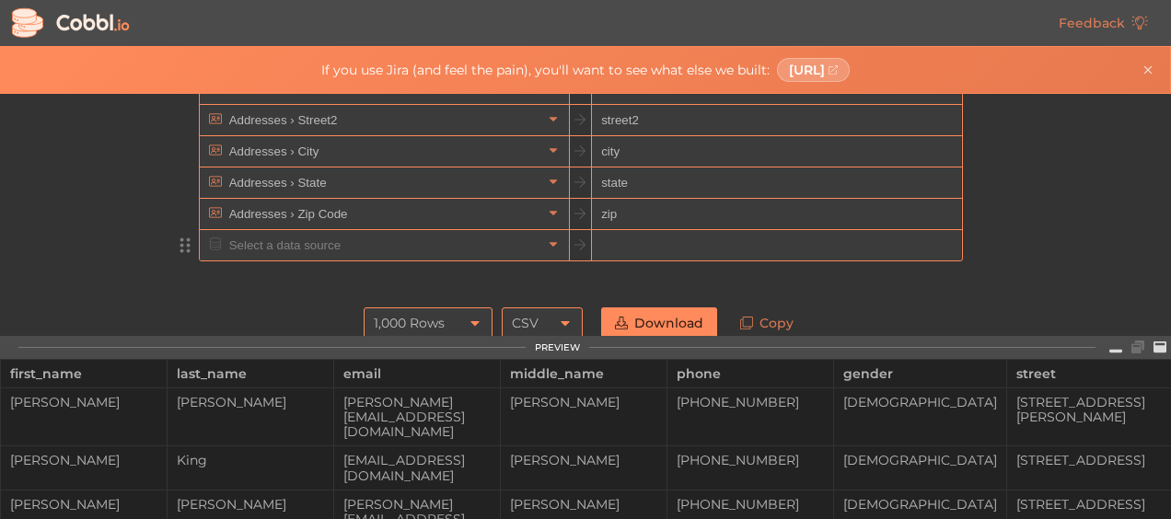
click at [457, 319] on div "1,000 Rows" at bounding box center [428, 322] width 129 height 31
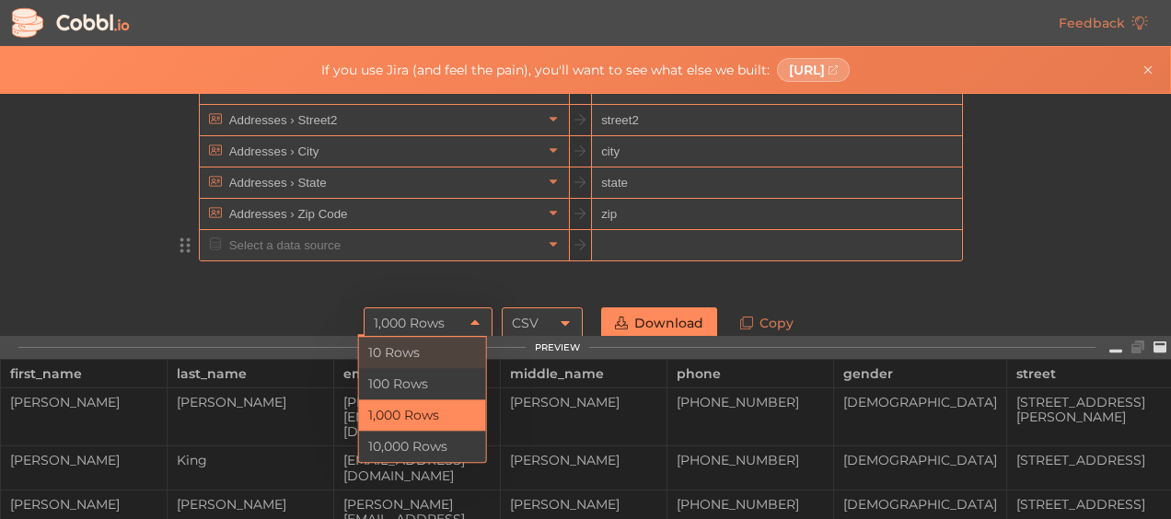
click at [400, 357] on li "10 Rows" at bounding box center [422, 352] width 127 height 31
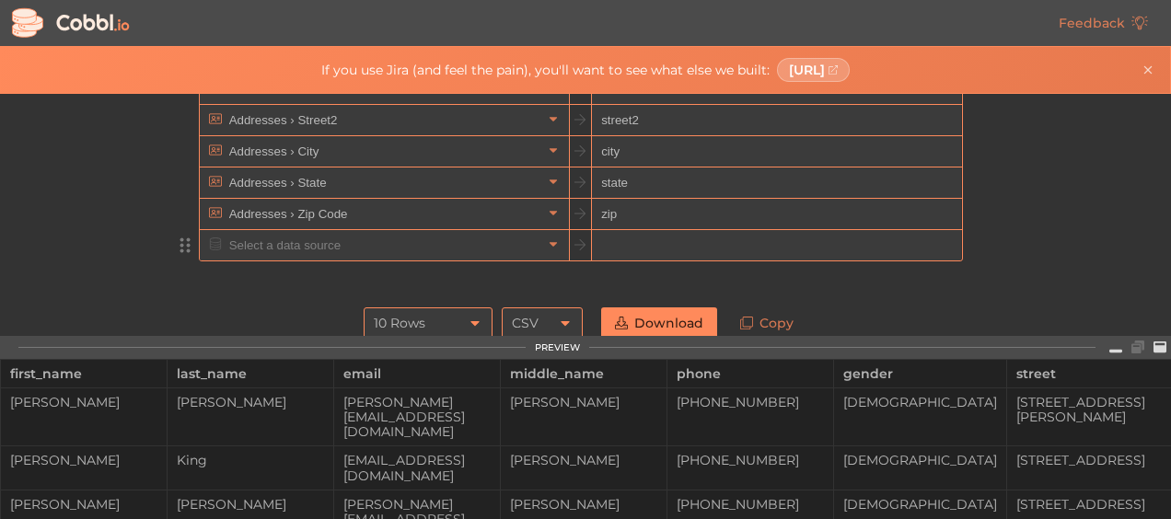
click at [411, 320] on div "10 Rows" at bounding box center [400, 322] width 52 height 31
click at [322, 320] on div "10 Rows 10 Rows CSV CSV Download Copy" at bounding box center [585, 323] width 828 height 50
click at [641, 321] on link "Download" at bounding box center [659, 322] width 116 height 31
click at [626, 278] on div at bounding box center [585, 279] width 828 height 37
